Goal: Check status: Check status

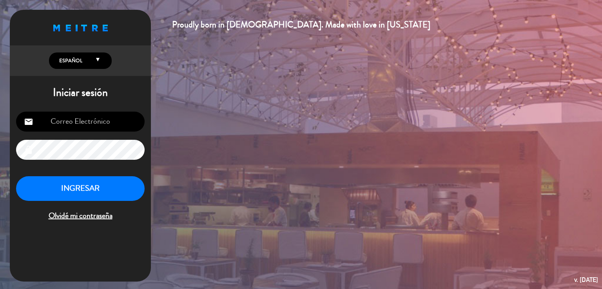
type input "[EMAIL_ADDRESS][DOMAIN_NAME]"
click at [113, 198] on button "INGRESAR" at bounding box center [80, 188] width 129 height 25
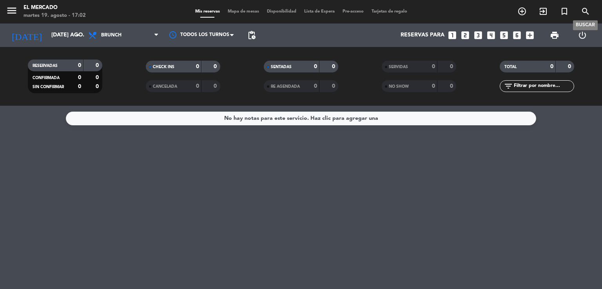
click at [582, 11] on icon "search" at bounding box center [585, 11] width 9 height 9
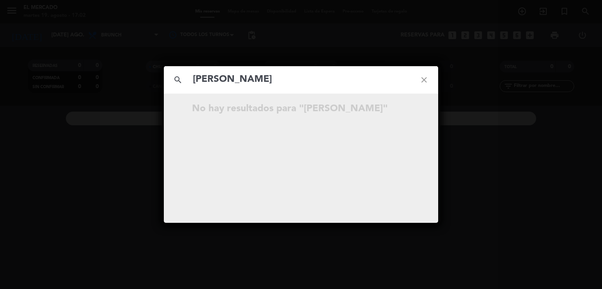
click at [246, 79] on input "[PERSON_NAME]" at bounding box center [301, 80] width 218 height 16
type input "[PERSON_NAME]"
click at [427, 76] on icon "close" at bounding box center [424, 80] width 28 height 28
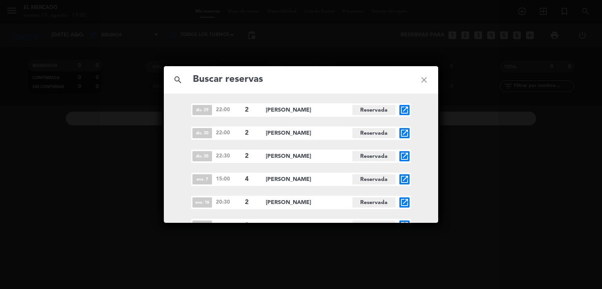
click at [430, 79] on icon "close" at bounding box center [424, 80] width 28 height 28
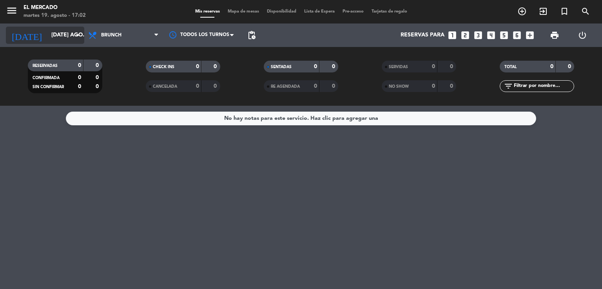
click at [57, 35] on input "[DATE] ago." at bounding box center [84, 35] width 75 height 14
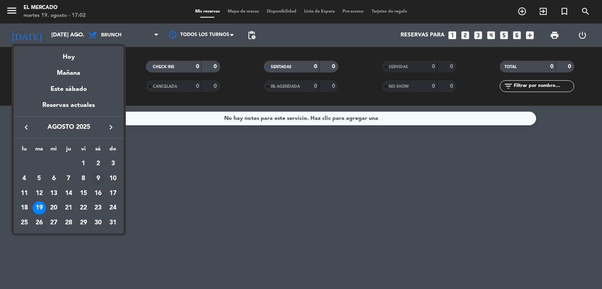
click at [99, 179] on div "9" at bounding box center [97, 178] width 13 height 13
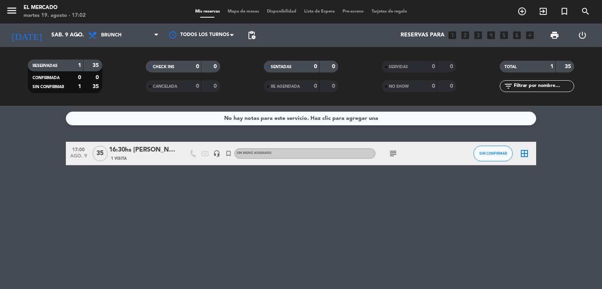
click at [125, 36] on span "Brunch" at bounding box center [123, 35] width 78 height 17
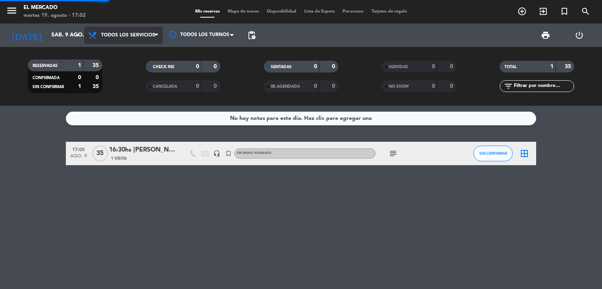
click at [125, 52] on div "menu El [PERSON_NAME] martes 19. agosto - 17:02 Mis reservas Mapa de mesas Disp…" at bounding box center [301, 53] width 602 height 106
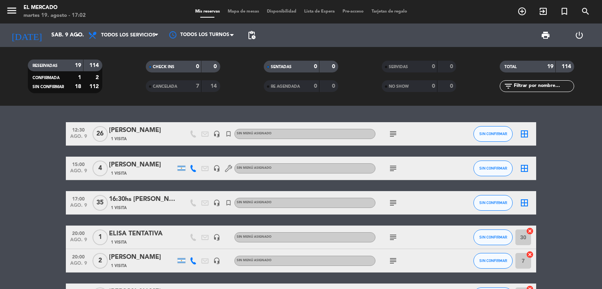
click at [144, 120] on div "12:30 ago. 9 26 [PERSON_NAME] 1 Visita headset_mic turned_in_not Sin menú asign…" at bounding box center [301, 198] width 602 height 184
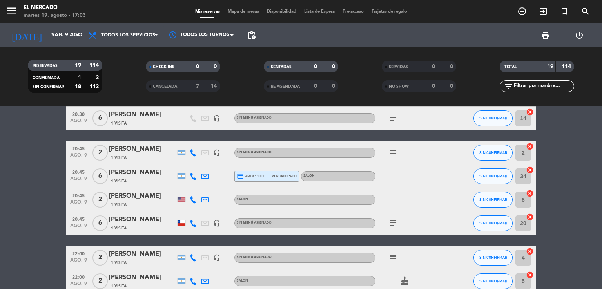
scroll to position [267, 0]
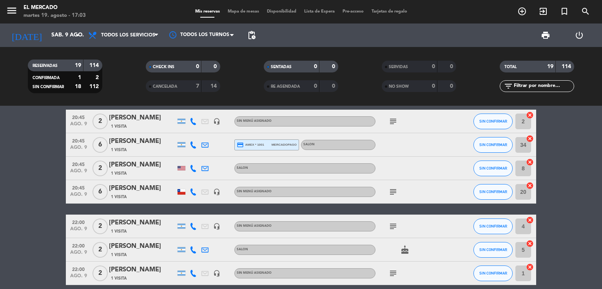
click at [40, 180] on bookings-row "12:30 ago. 9 26 [PERSON_NAME] 1 Visita headset_mic turned_in_not Sin menú asign…" at bounding box center [301, 129] width 602 height 546
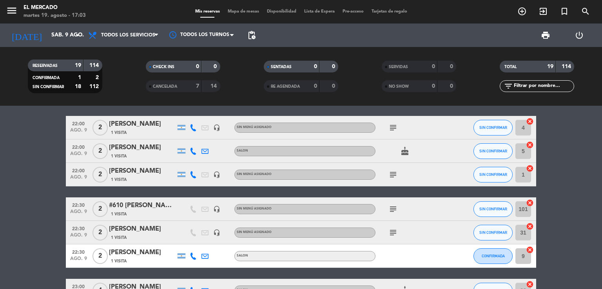
scroll to position [418, 0]
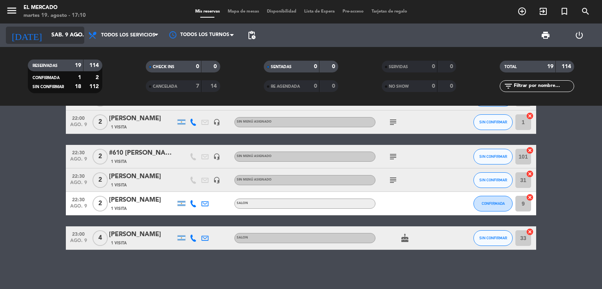
click at [47, 36] on input "sáb. 9 ago." at bounding box center [84, 35] width 75 height 14
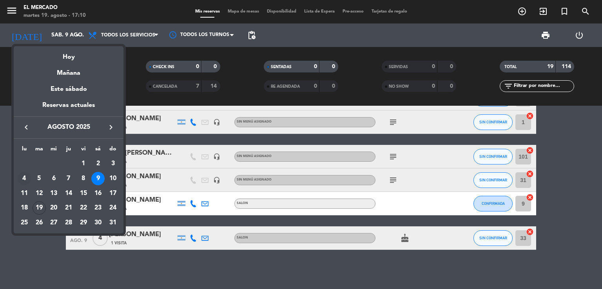
click at [28, 178] on div "4" at bounding box center [24, 178] width 13 height 13
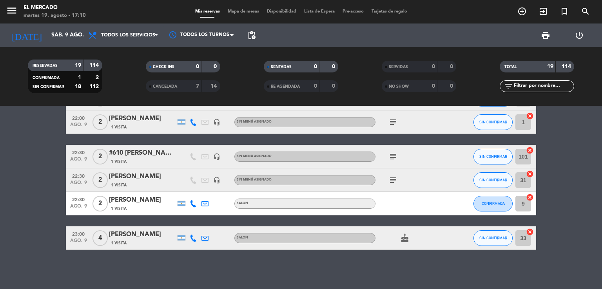
type input "lun. 4 ago."
click at [16, 11] on icon "menu" at bounding box center [12, 11] width 12 height 12
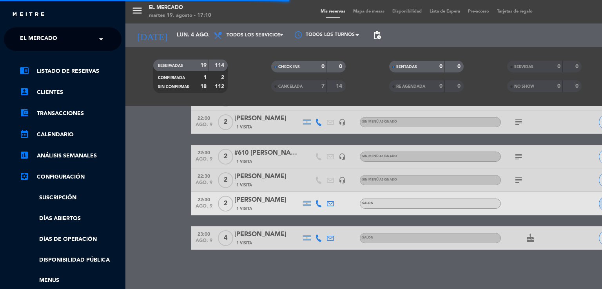
click at [58, 42] on div "× El [PERSON_NAME]" at bounding box center [43, 39] width 52 height 16
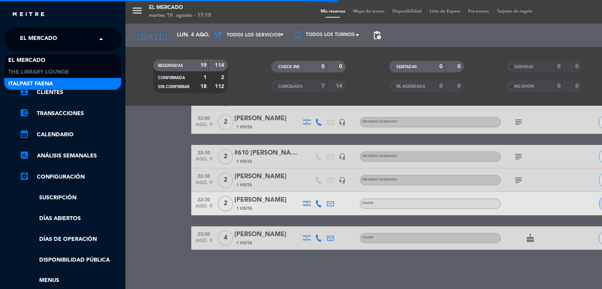
click at [59, 82] on div "Italpast Faena" at bounding box center [62, 84] width 117 height 12
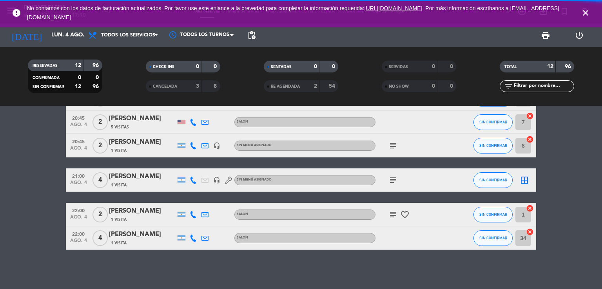
scroll to position [231, 0]
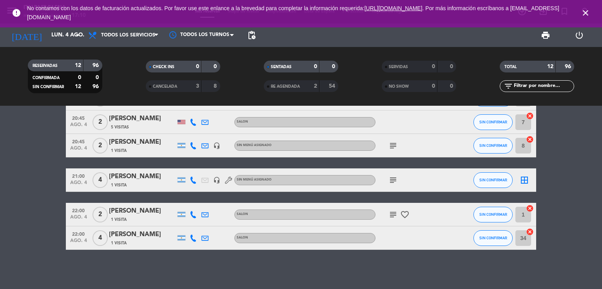
click at [30, 145] on bookings-row "07:30 ago. 4 7 [PERSON_NAME] 1 Visita headset_mic Sin menú asignado subject SIN…" at bounding box center [301, 70] width 602 height 359
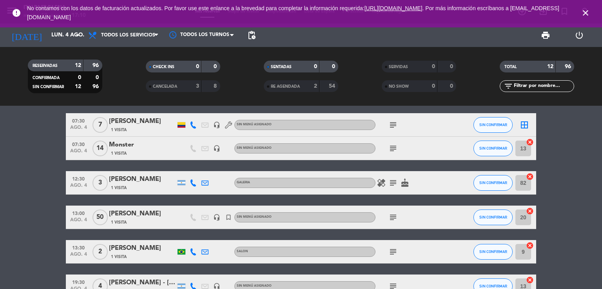
scroll to position [0, 0]
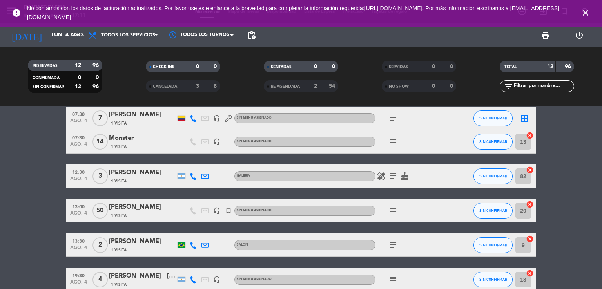
scroll to position [47, 0]
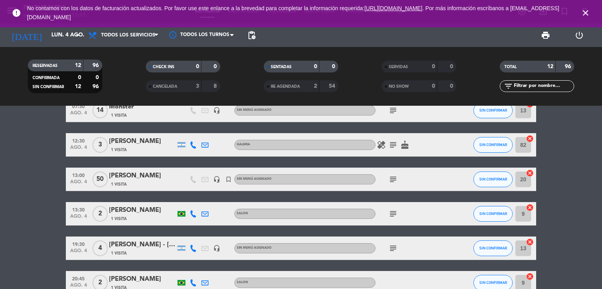
click at [584, 15] on icon "close" at bounding box center [585, 12] width 9 height 9
